Goal: Information Seeking & Learning: Check status

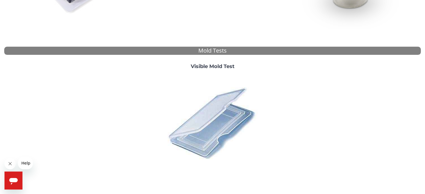
scroll to position [198, 0]
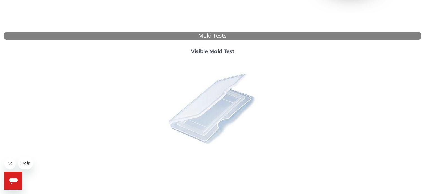
click at [213, 102] on img at bounding box center [212, 108] width 98 height 98
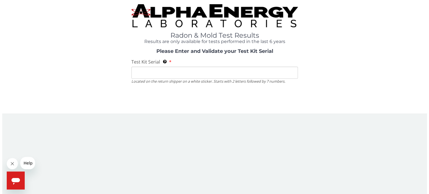
scroll to position [0, 0]
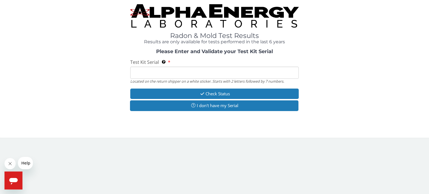
click at [175, 74] on input "Test Kit Serial Located on the return shipper on a white sticker. Starts with 2…" at bounding box center [214, 73] width 168 height 12
type input "ML 186912"
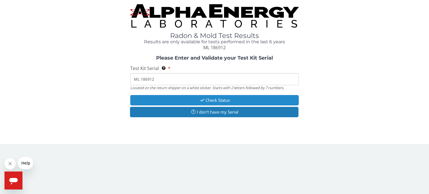
click at [213, 101] on button "Check Status" at bounding box center [214, 100] width 168 height 10
